Goal: Obtain resource: Download file/media

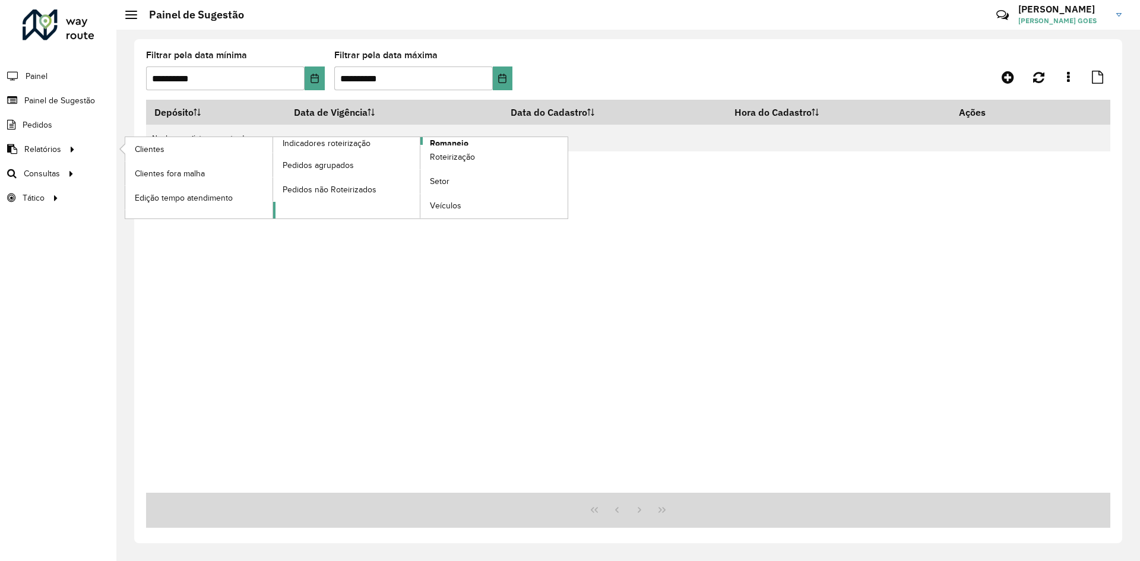
click at [465, 143] on span "Romaneio" at bounding box center [449, 143] width 39 height 12
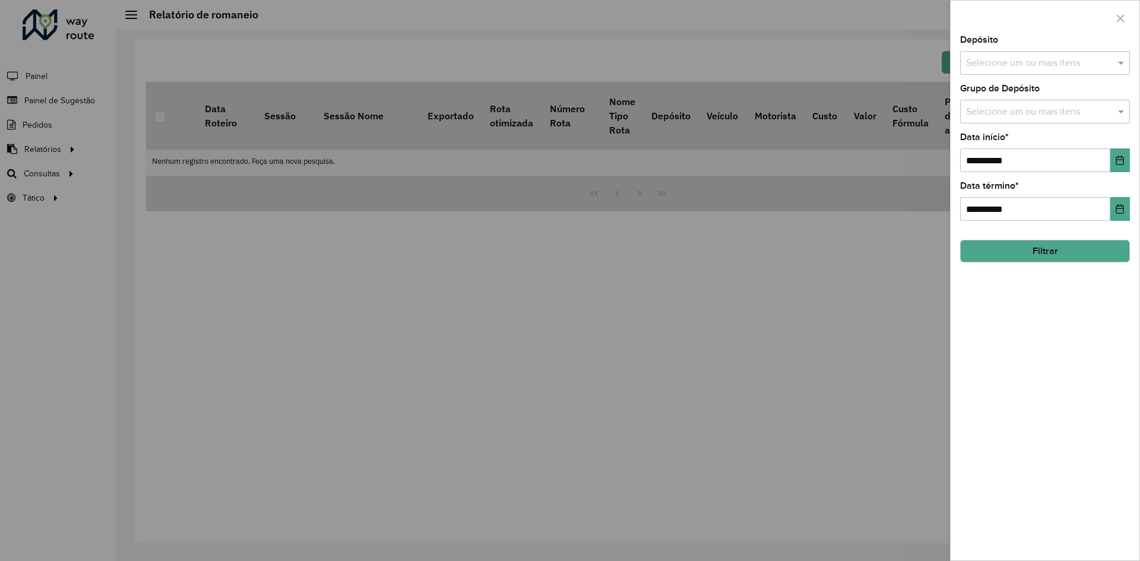
click at [1017, 65] on input "text" at bounding box center [1039, 63] width 152 height 14
click at [995, 138] on div "CDD [GEOGRAPHIC_DATA]" at bounding box center [1045, 142] width 169 height 20
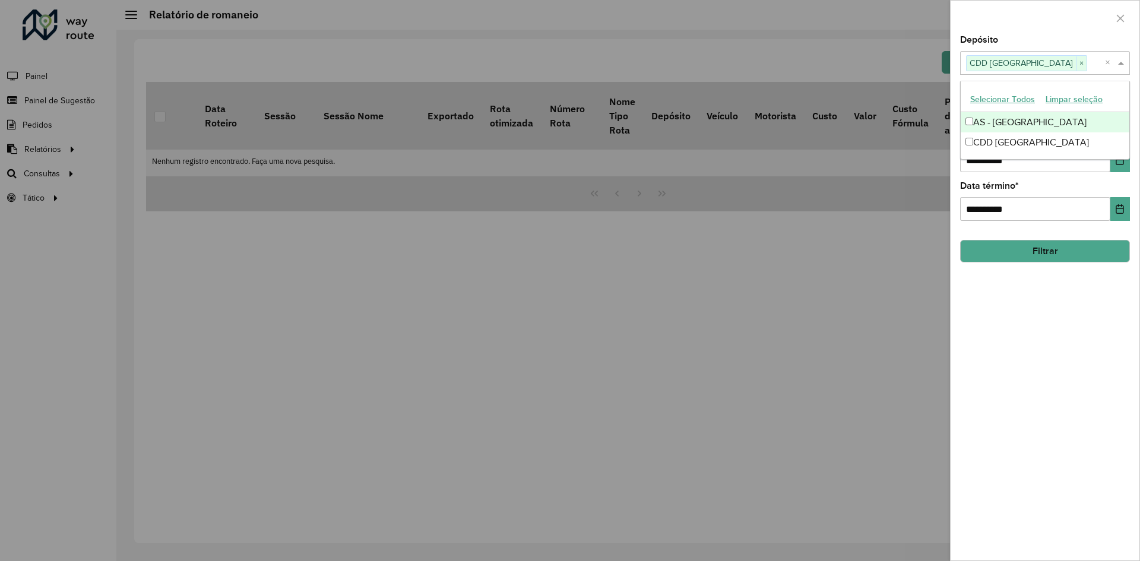
click at [1008, 18] on div at bounding box center [1045, 18] width 189 height 35
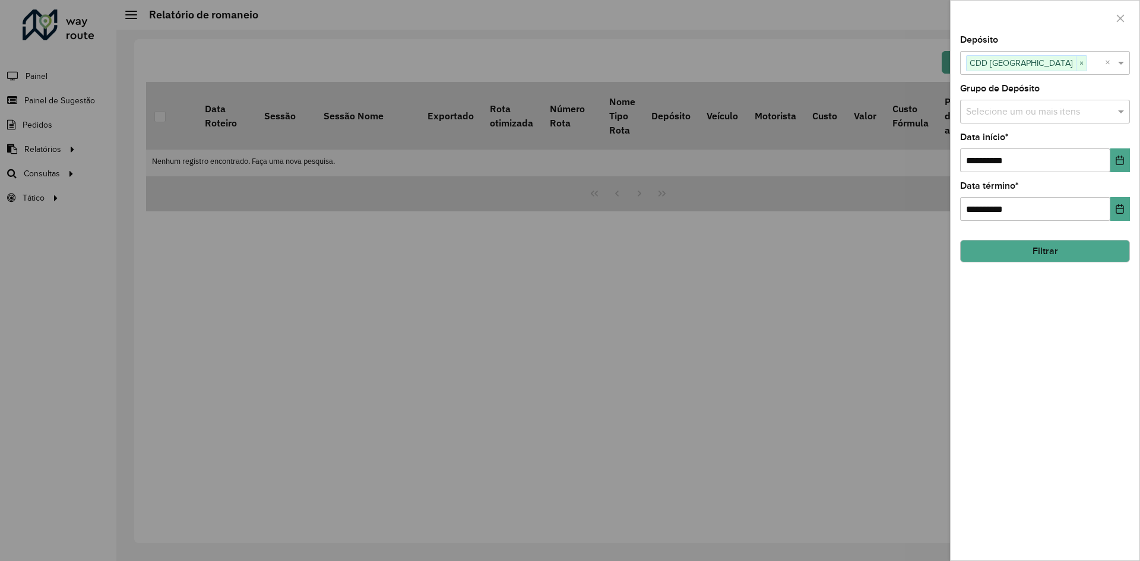
click at [1030, 115] on input "text" at bounding box center [1039, 112] width 152 height 14
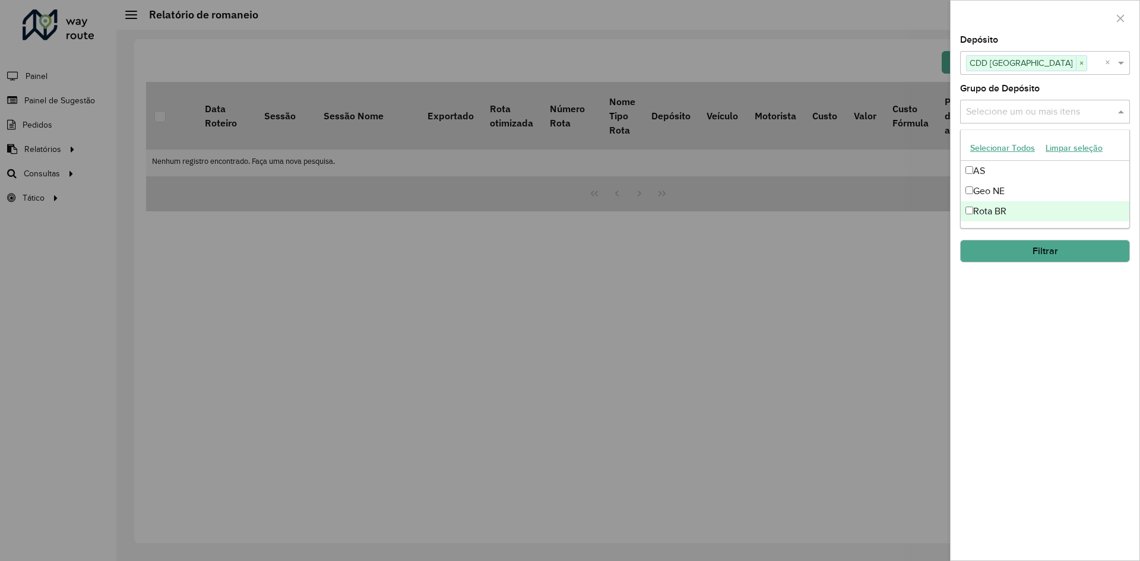
click at [1022, 211] on div "Rota BR" at bounding box center [1045, 211] width 169 height 20
click at [1037, 328] on div "**********" at bounding box center [1045, 298] width 189 height 525
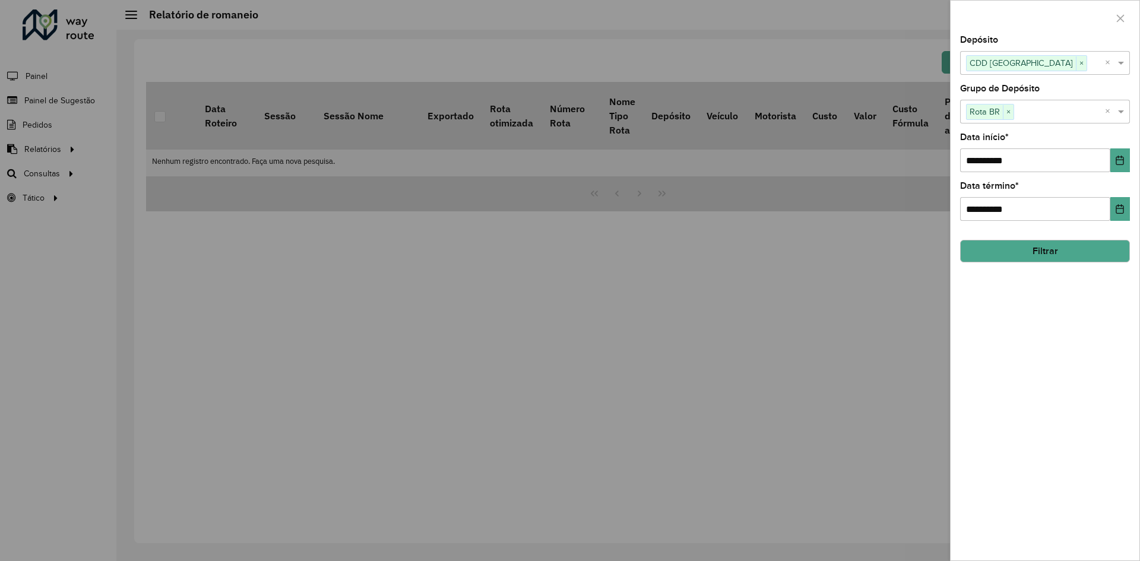
click at [1055, 251] on button "Filtrar" at bounding box center [1045, 251] width 170 height 23
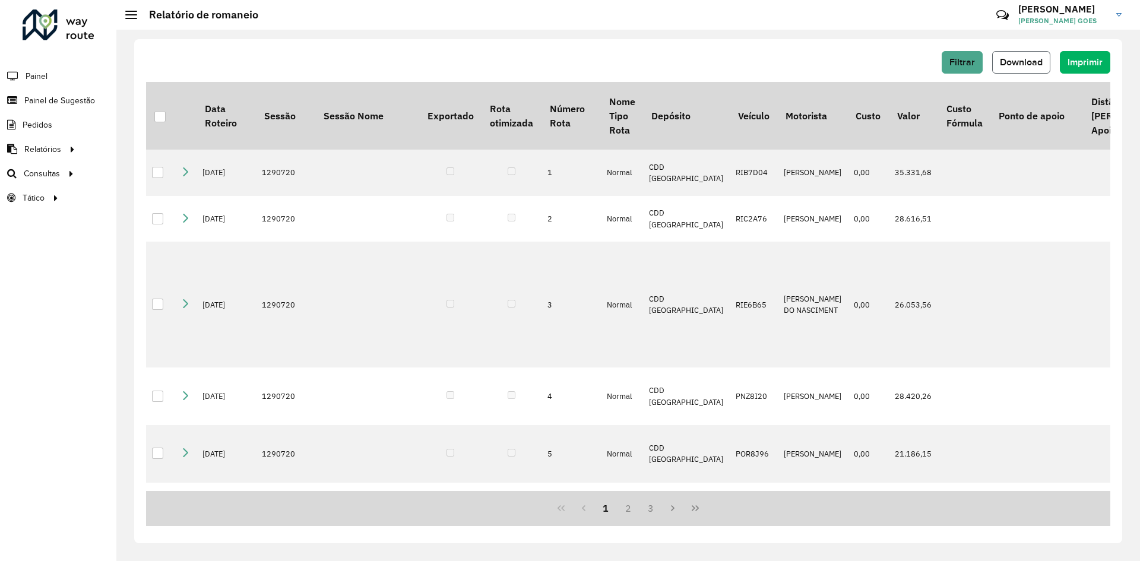
click at [1014, 65] on span "Download" at bounding box center [1021, 62] width 43 height 10
